Goal: Information Seeking & Learning: Learn about a topic

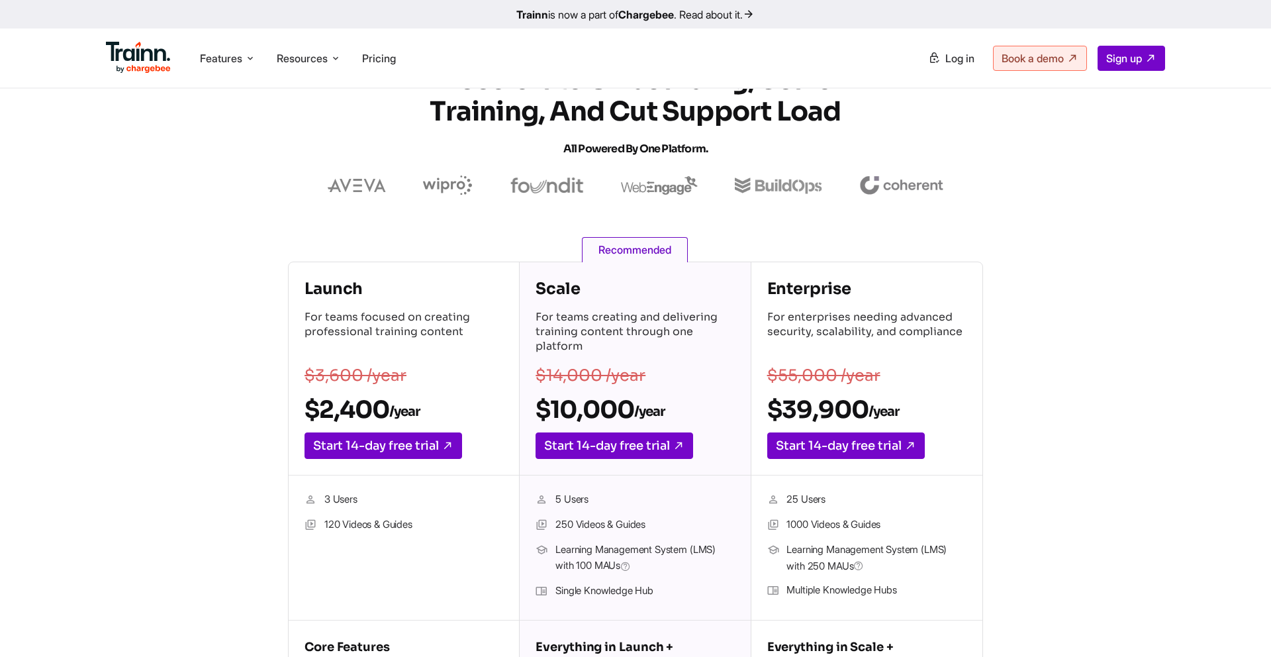
scroll to position [37, 0]
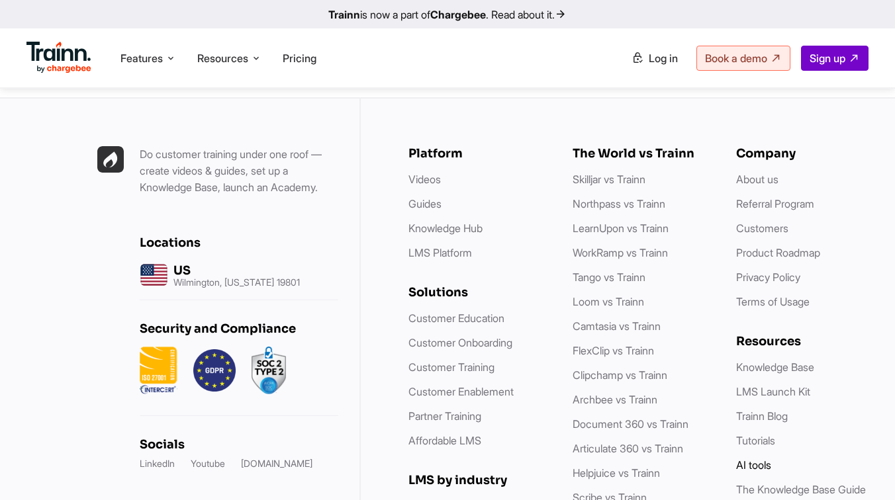
scroll to position [3778, 0]
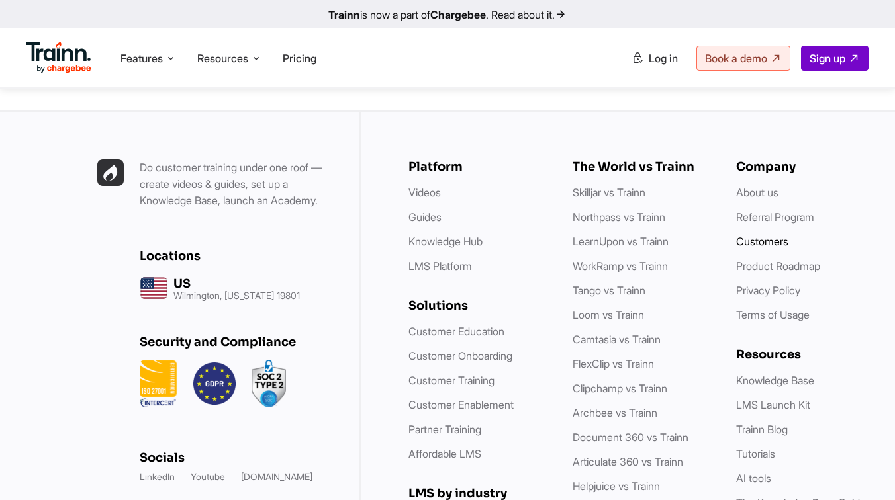
click at [764, 235] on link "Customers" at bounding box center [762, 241] width 52 height 13
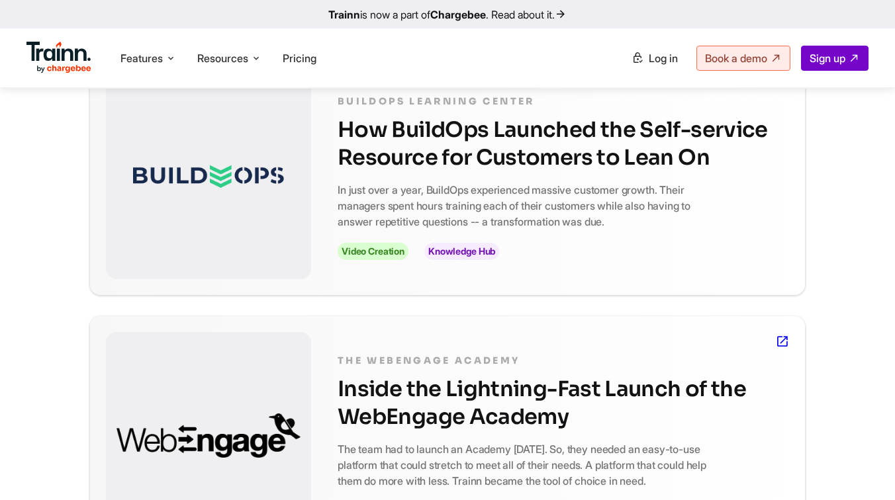
scroll to position [324, 0]
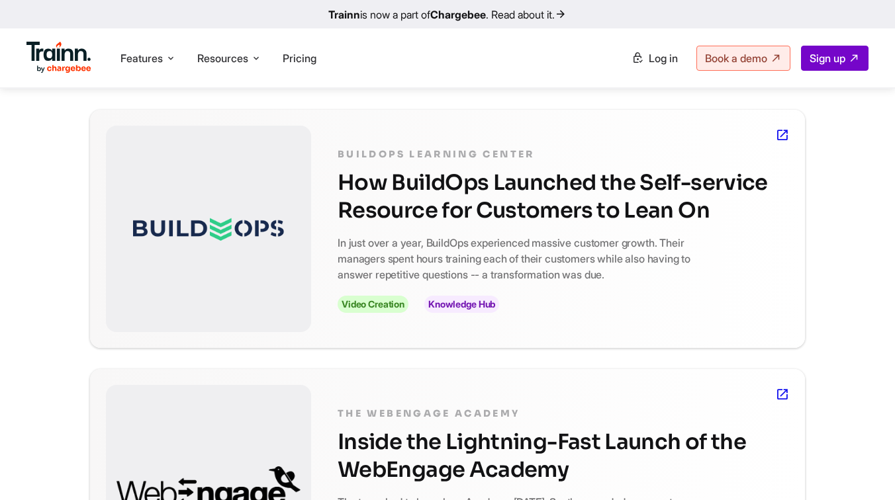
click at [386, 189] on h2 "How BuildOps Launched the Self-service Resource for Customers to Lean On" at bounding box center [563, 197] width 451 height 56
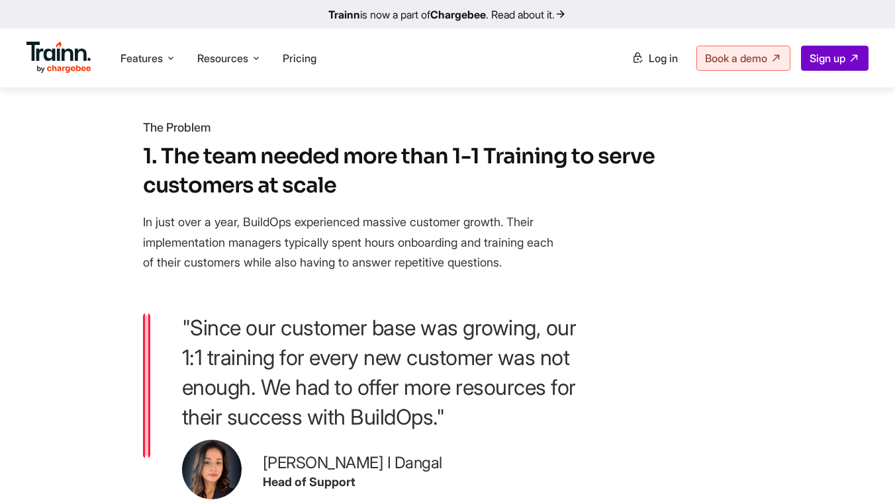
scroll to position [759, 0]
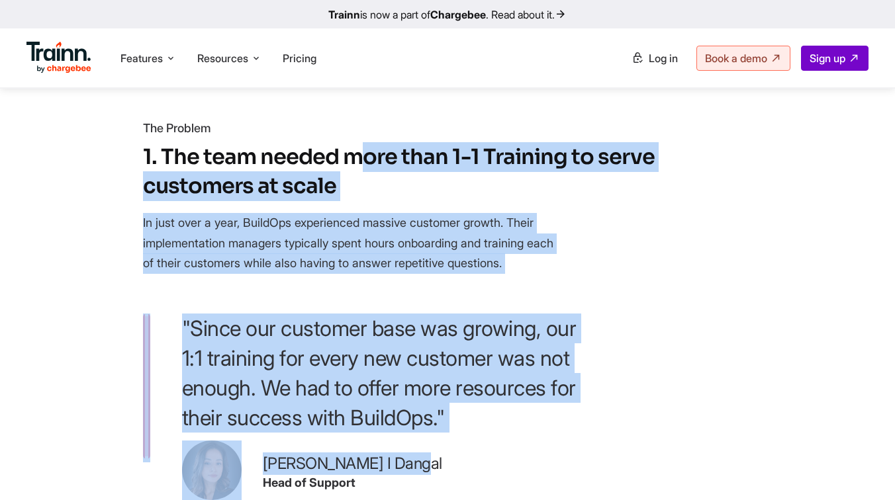
drag, startPoint x: 165, startPoint y: 152, endPoint x: 457, endPoint y: 455, distance: 420.4
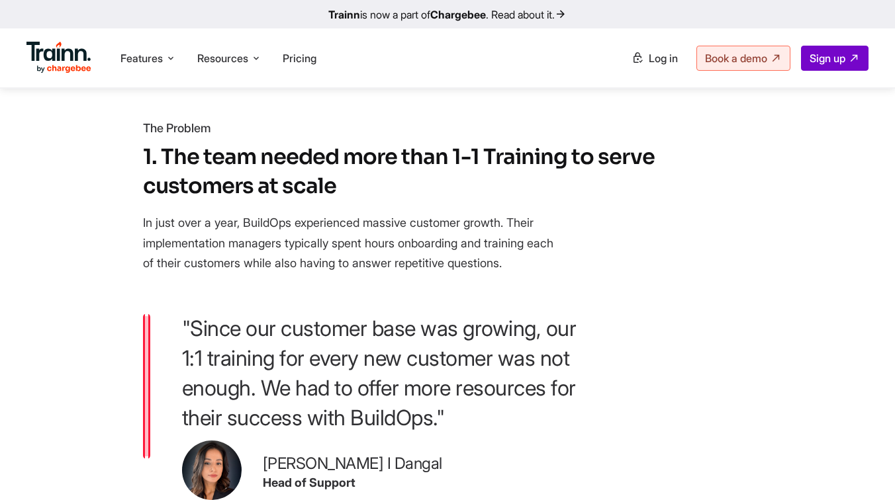
click at [459, 449] on div "[PERSON_NAME] I Dangal Head of Support" at bounding box center [387, 472] width 410 height 63
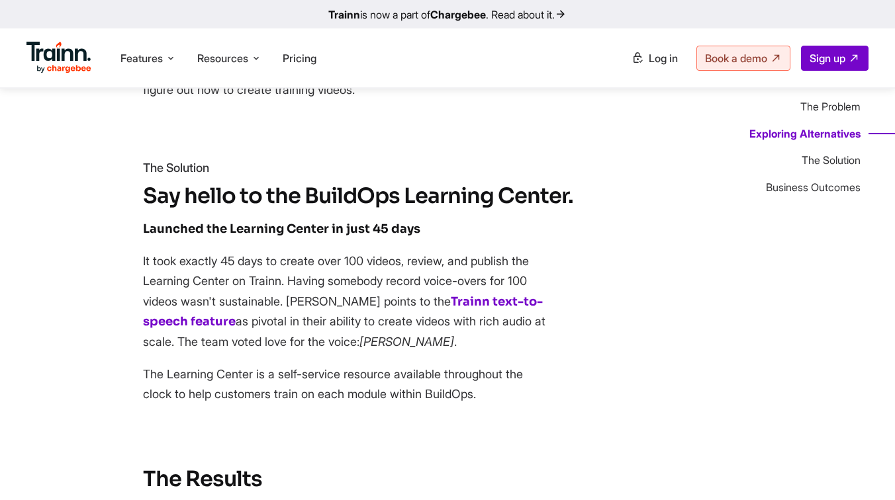
scroll to position [2150, 0]
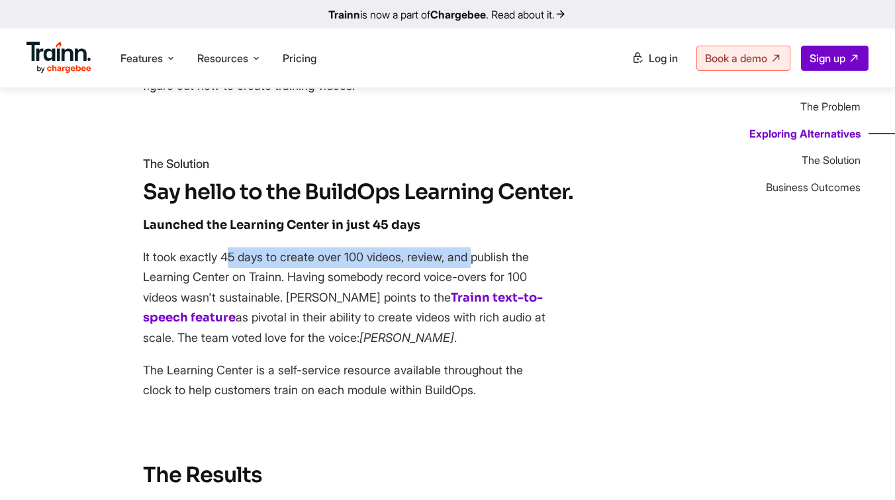
drag, startPoint x: 143, startPoint y: 221, endPoint x: 412, endPoint y: 222, distance: 269.4
click at [412, 248] on p "It took exactly 45 days to create over 100 videos, review, and publish the Lear…" at bounding box center [348, 298] width 410 height 101
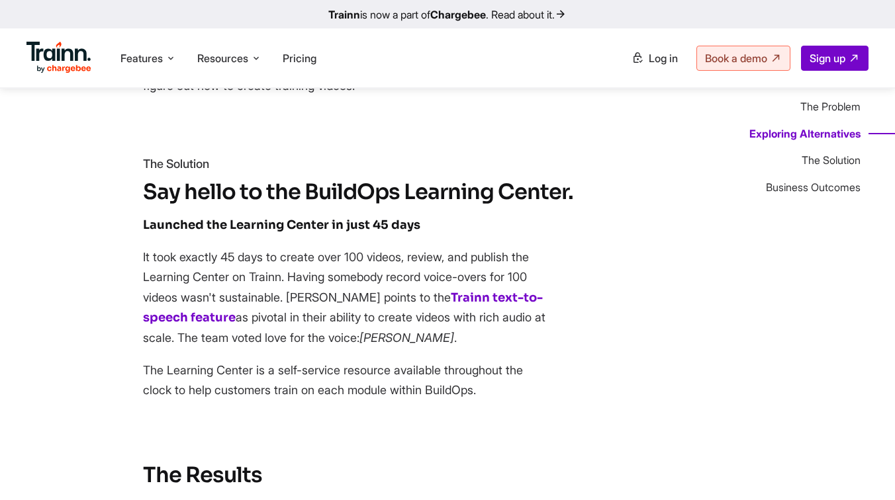
click at [367, 248] on p "It took exactly 45 days to create over 100 videos, review, and publish the Lear…" at bounding box center [348, 298] width 410 height 101
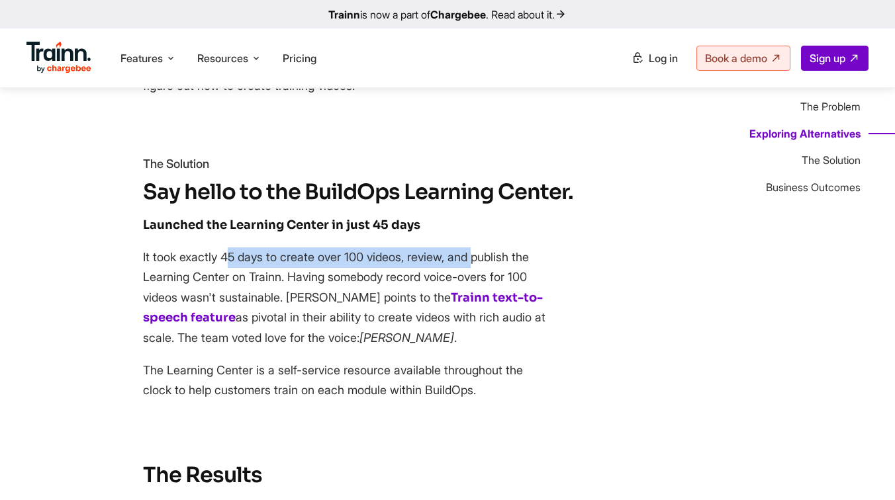
drag, startPoint x: 143, startPoint y: 217, endPoint x: 414, endPoint y: 219, distance: 270.7
click at [414, 248] on p "It took exactly 45 days to create over 100 videos, review, and publish the Lear…" at bounding box center [348, 298] width 410 height 101
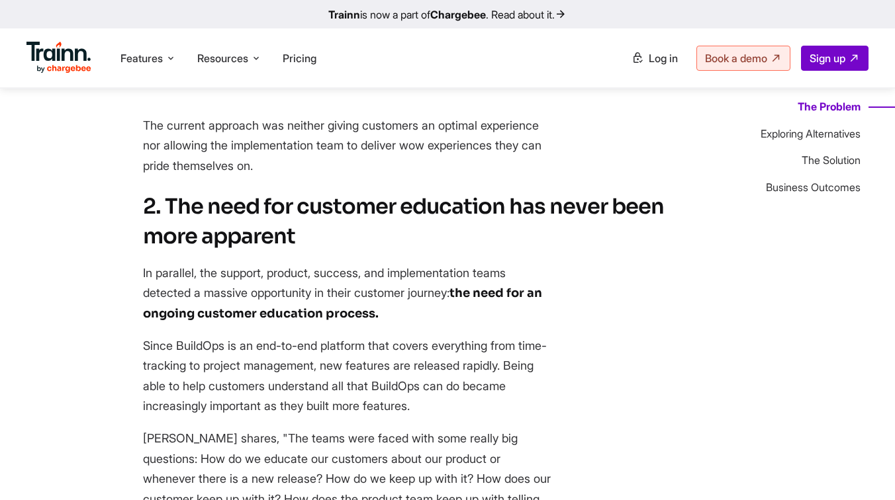
scroll to position [1176, 0]
